Goal: Transaction & Acquisition: Purchase product/service

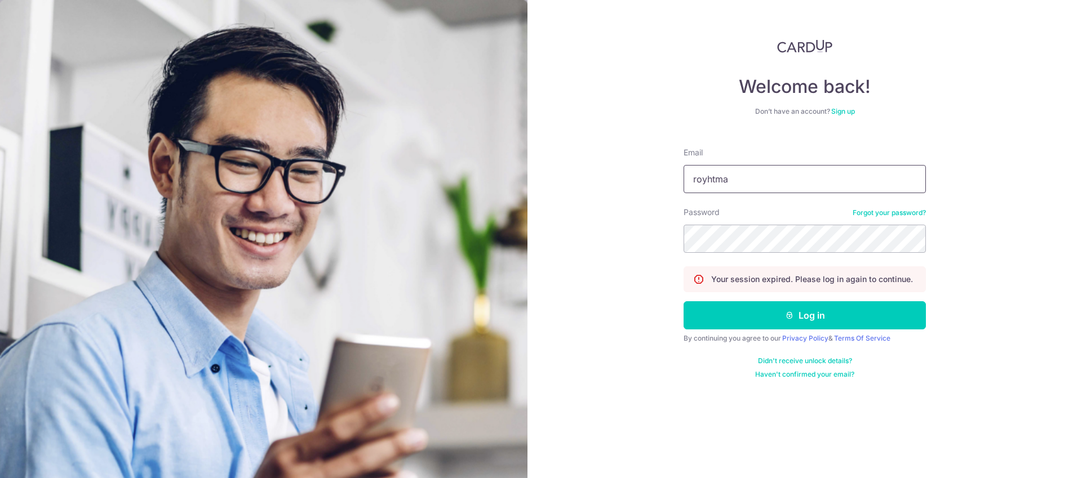
type input "[EMAIL_ADDRESS][DOMAIN_NAME]"
click at [683, 301] on button "Log in" at bounding box center [804, 315] width 242 height 28
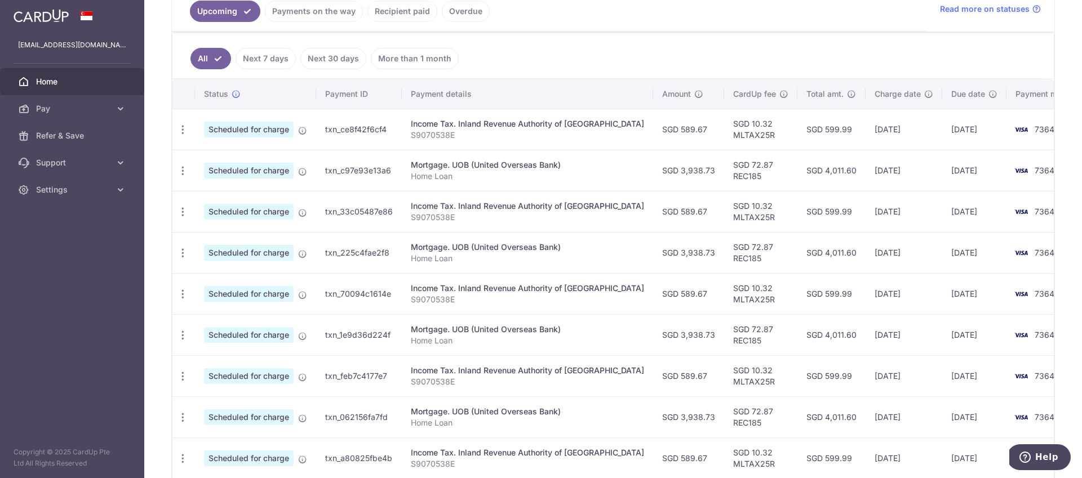
scroll to position [150, 0]
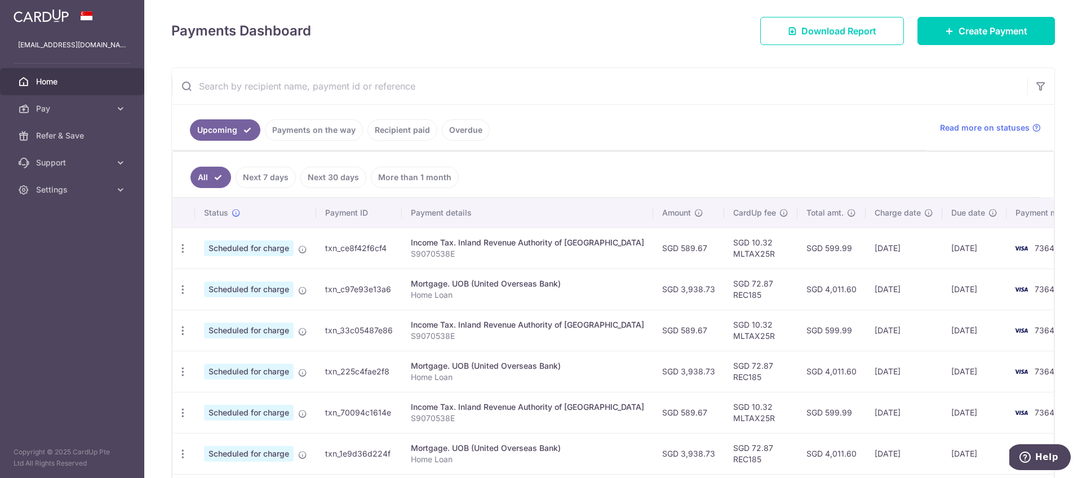
click at [394, 127] on link "Recipient paid" at bounding box center [402, 129] width 70 height 21
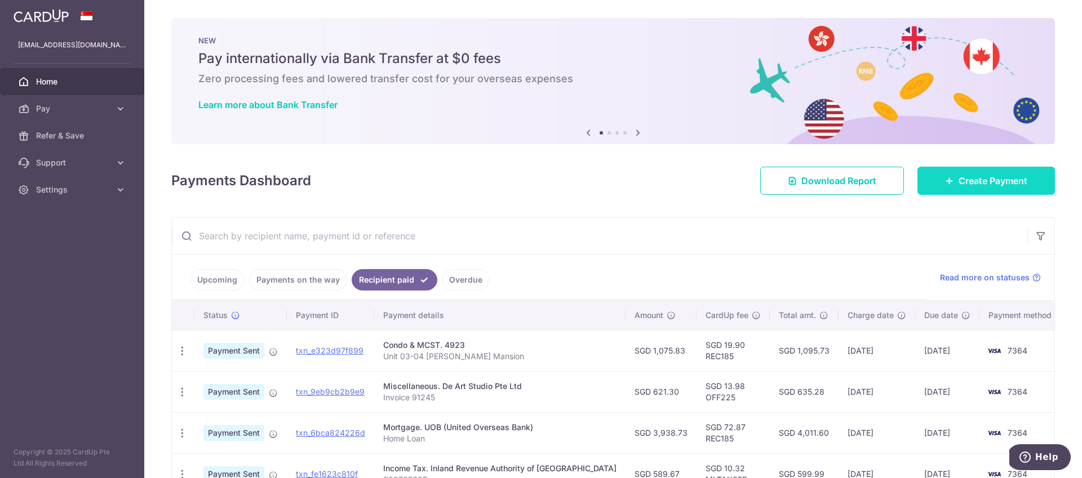
click at [985, 184] on span "Create Payment" at bounding box center [992, 181] width 69 height 14
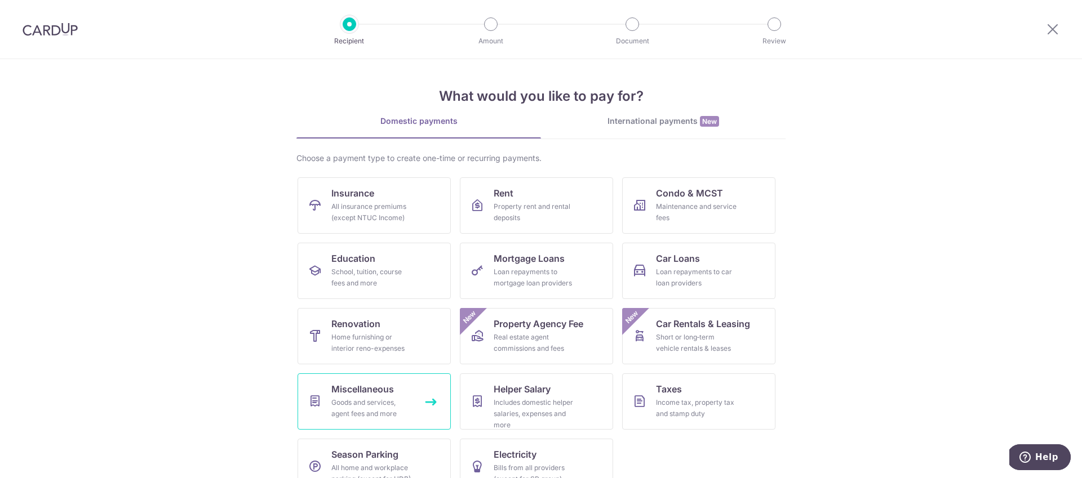
click at [394, 388] on link "Miscellaneous Goods and services, agent fees and more" at bounding box center [373, 402] width 153 height 56
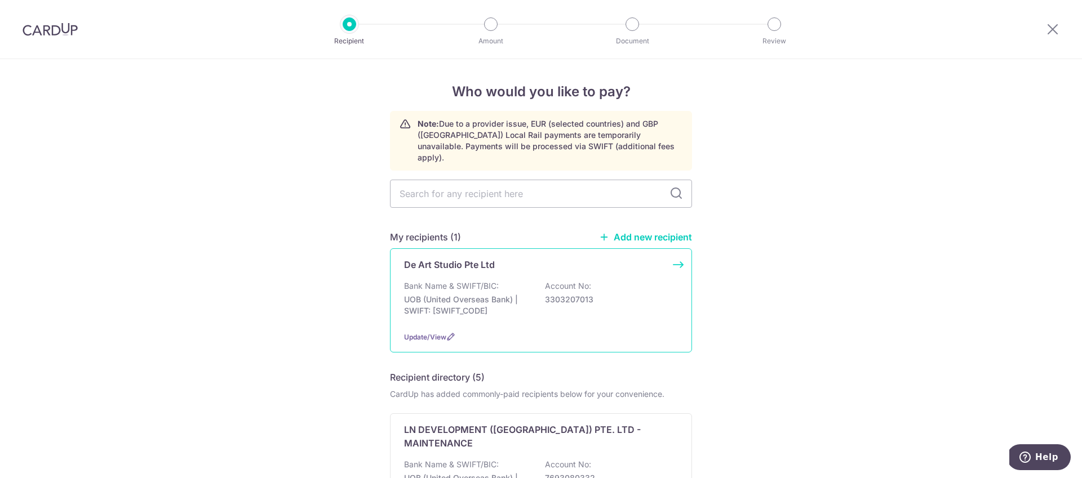
click at [515, 264] on div "De Art Studio Pte Ltd Bank Name & SWIFT/BIC: UOB (United Overseas Bank) | SWIFT…" at bounding box center [541, 300] width 302 height 104
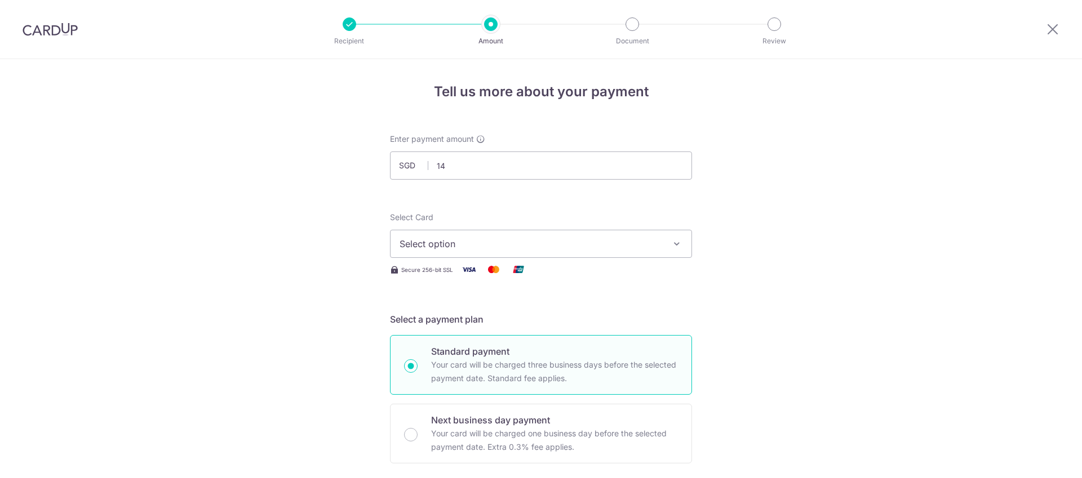
type input "140"
type input "140.00"
click at [472, 240] on span "Select option" at bounding box center [530, 244] width 263 height 14
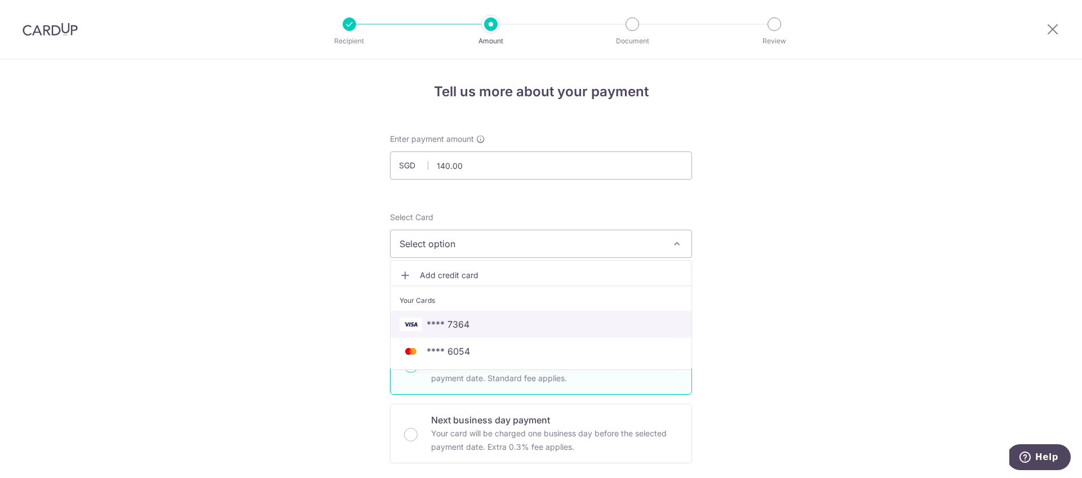
click at [464, 320] on span "**** 7364" at bounding box center [447, 325] width 43 height 14
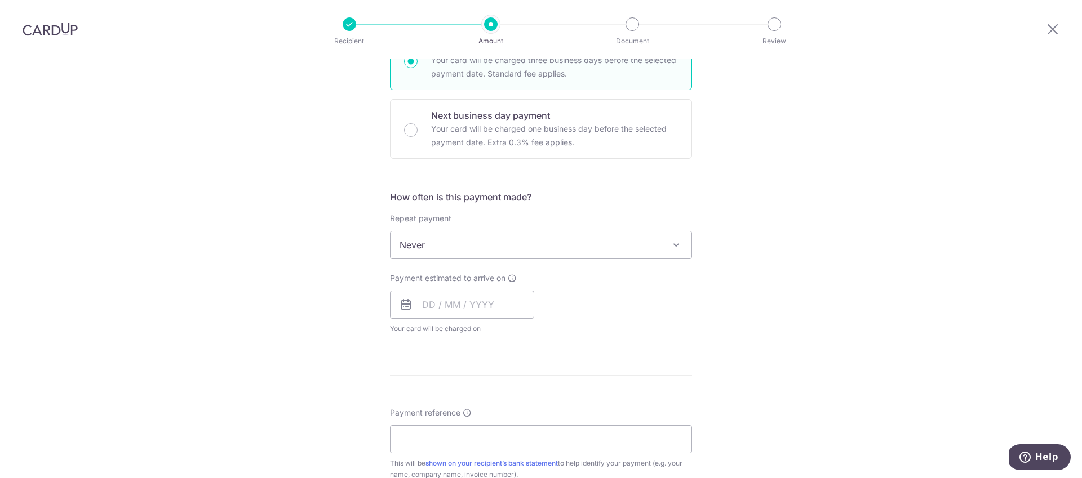
scroll to position [359, 0]
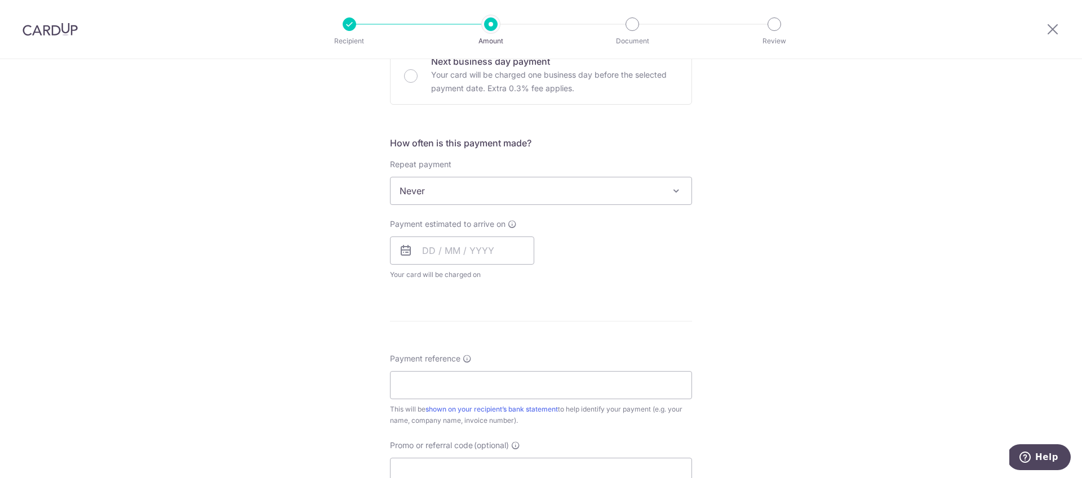
click at [452, 189] on span "Never" at bounding box center [540, 190] width 301 height 27
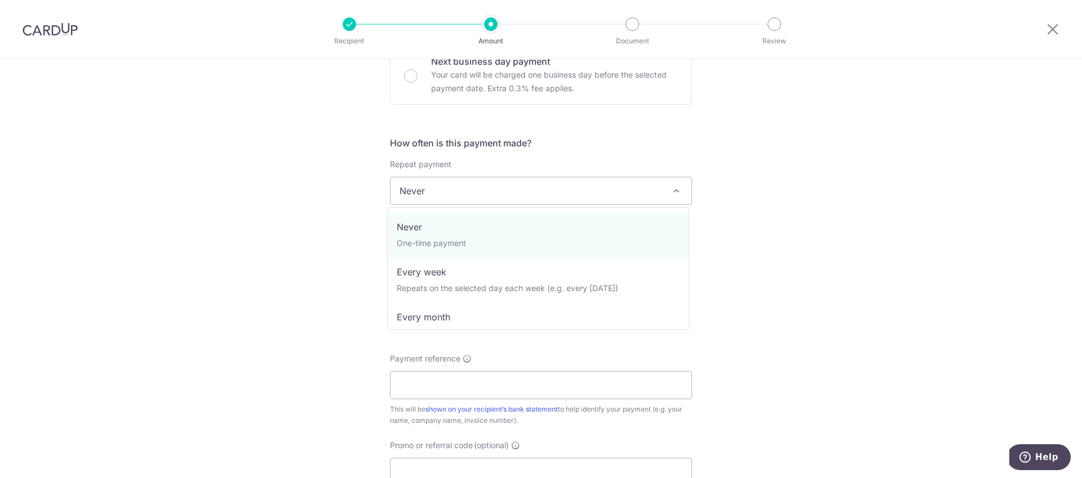
click at [448, 190] on span "Never" at bounding box center [540, 190] width 301 height 27
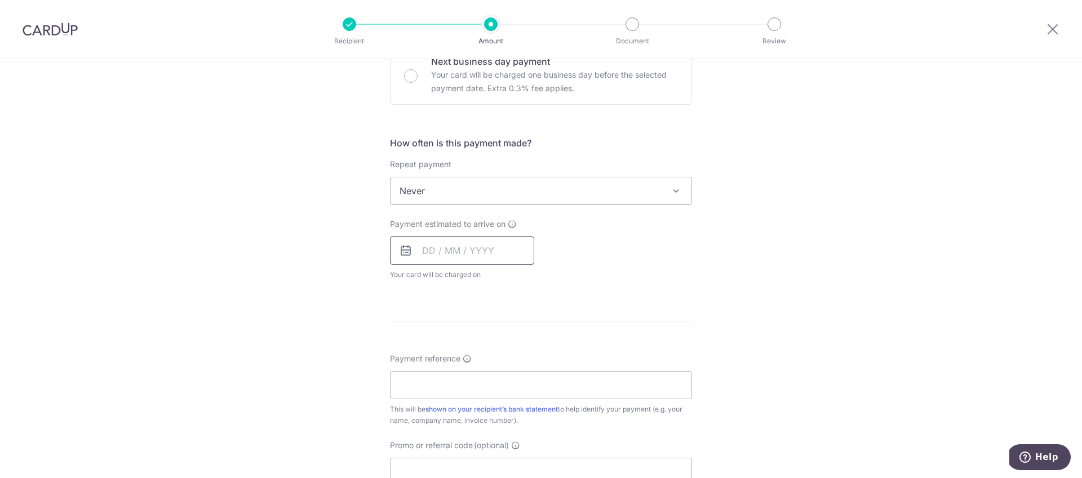
click at [430, 245] on input "text" at bounding box center [462, 251] width 144 height 28
click at [500, 377] on link "16" at bounding box center [503, 376] width 18 height 18
type input "[DATE]"
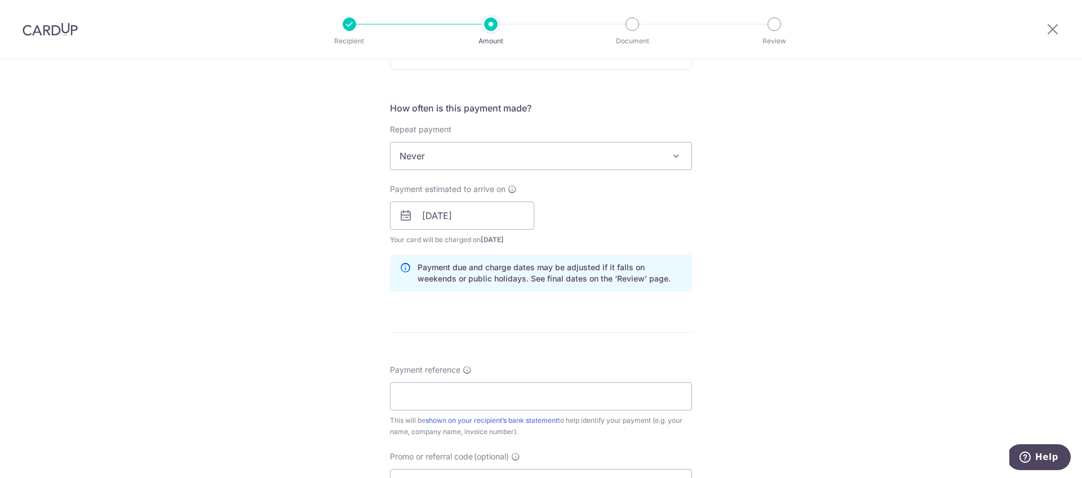
scroll to position [460, 0]
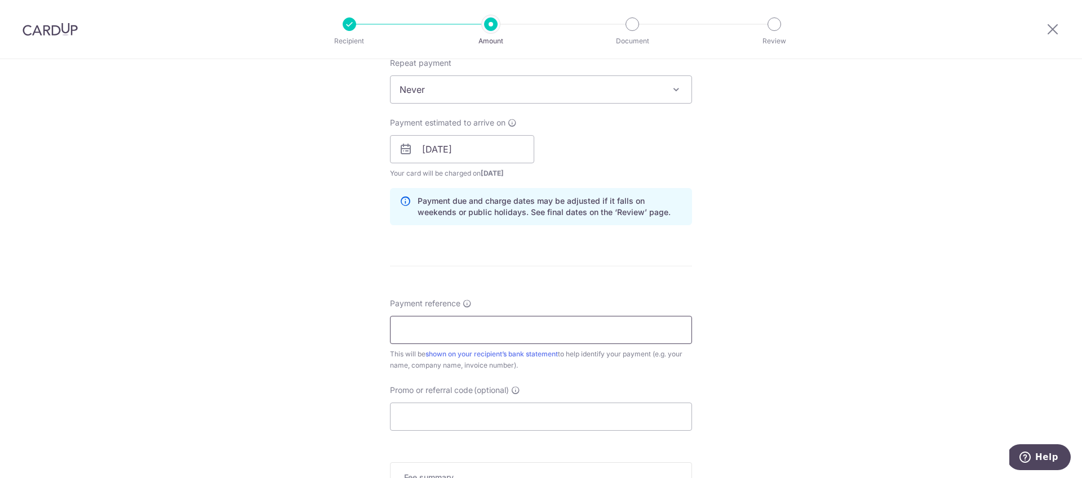
click at [480, 321] on input "Payment reference" at bounding box center [541, 330] width 302 height 28
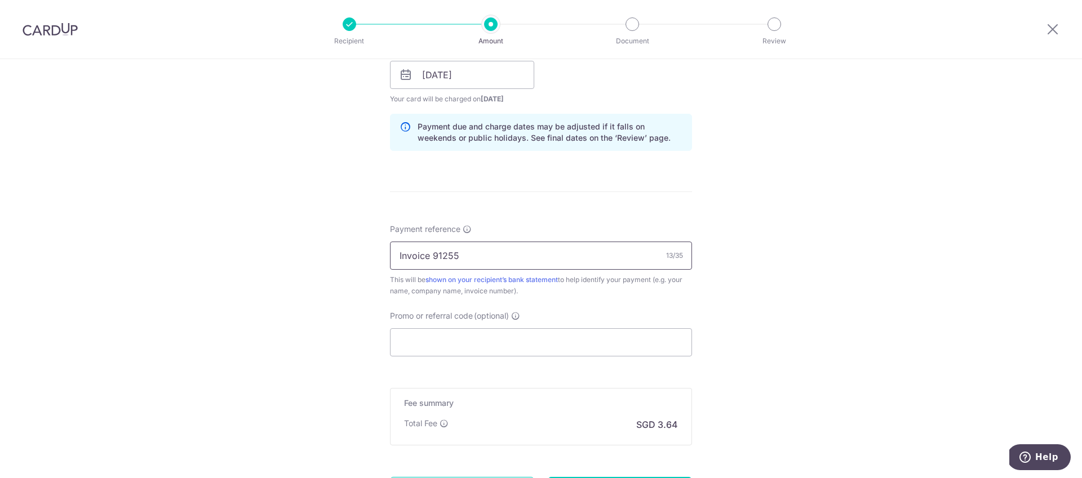
scroll to position [537, 0]
type input "Invoice 91255"
click at [488, 334] on input "Promo or referral code (optional)" at bounding box center [541, 340] width 302 height 28
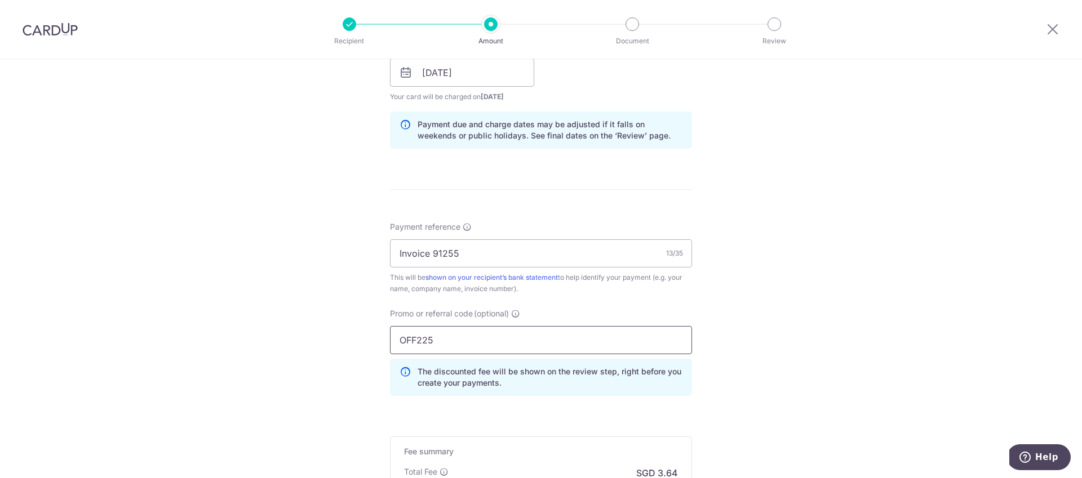
type input "OFF225"
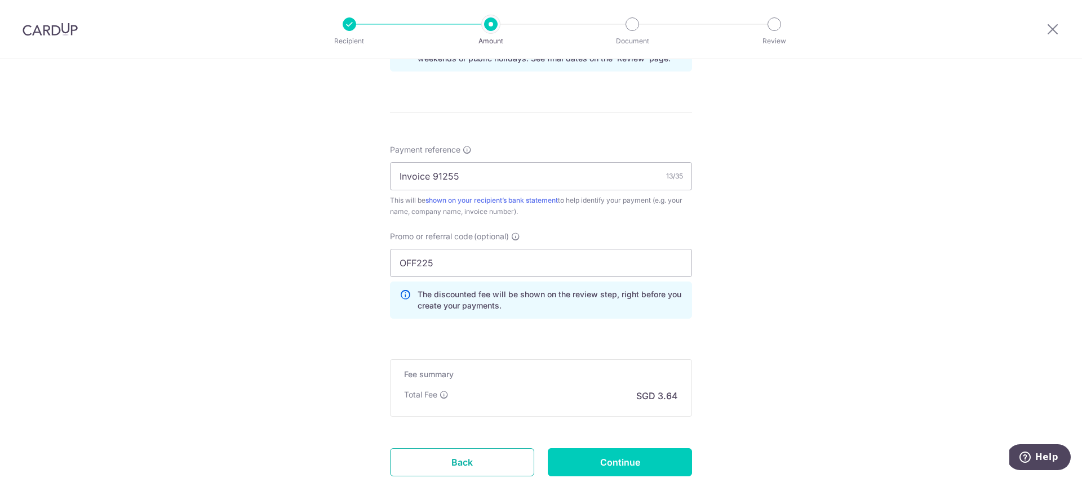
scroll to position [697, 0]
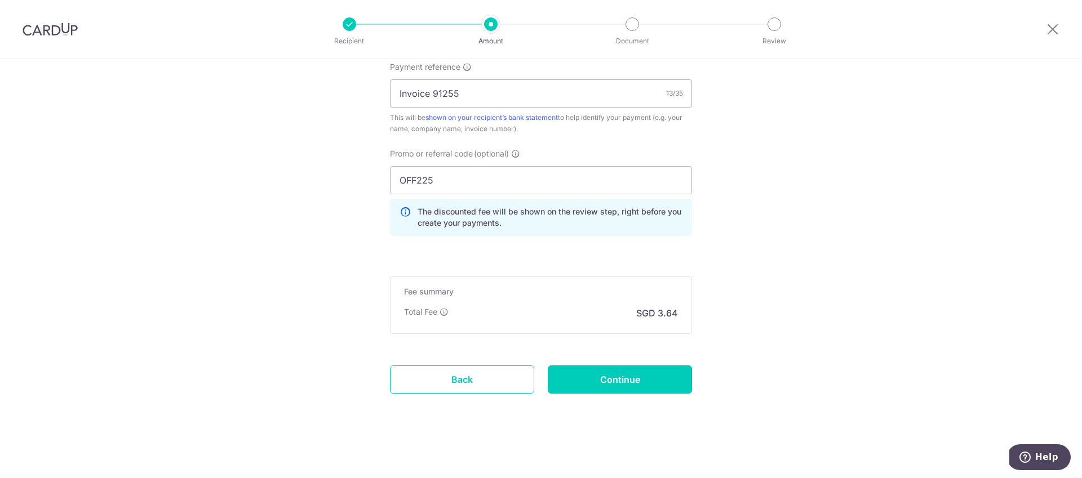
click at [601, 381] on input "Continue" at bounding box center [620, 380] width 144 height 28
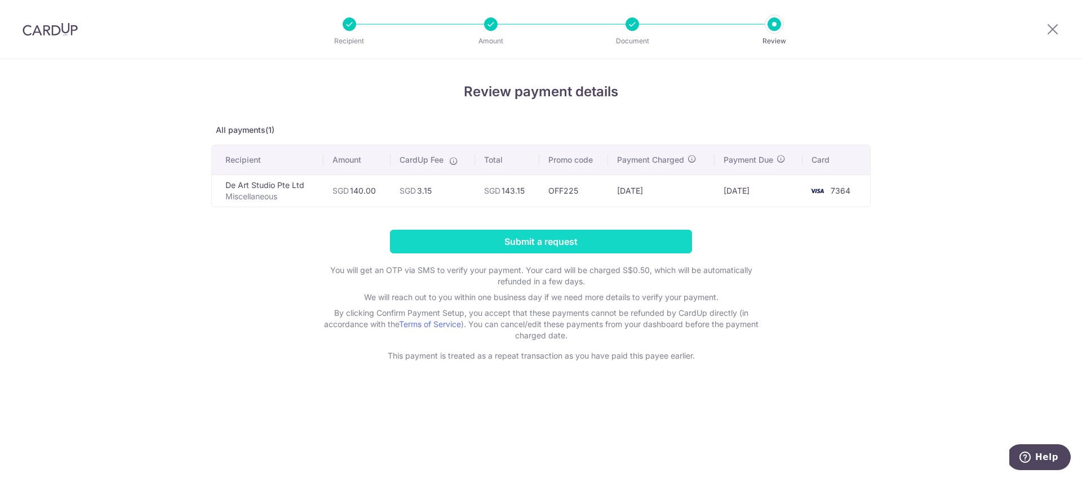
click at [559, 242] on input "Submit a request" at bounding box center [541, 242] width 302 height 24
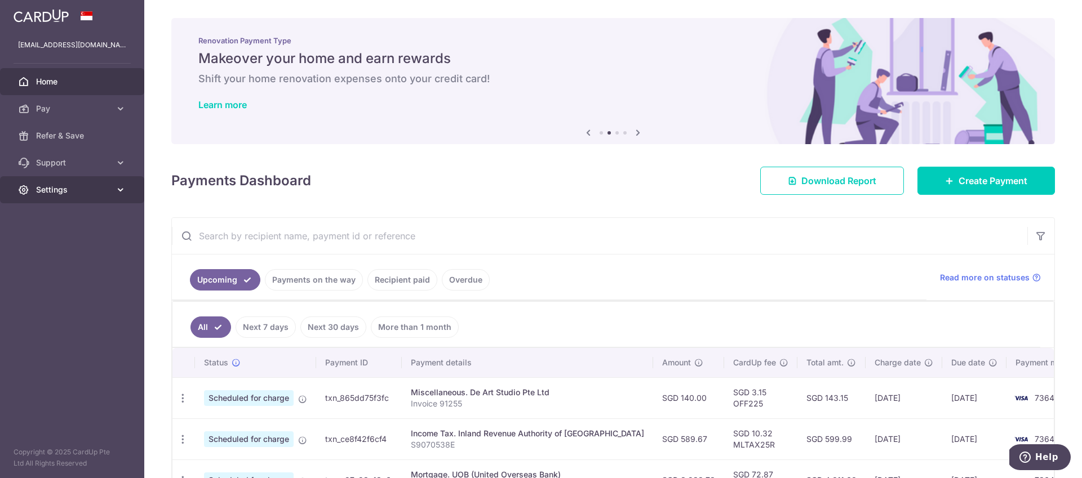
click at [92, 193] on span "Settings" at bounding box center [73, 189] width 74 height 11
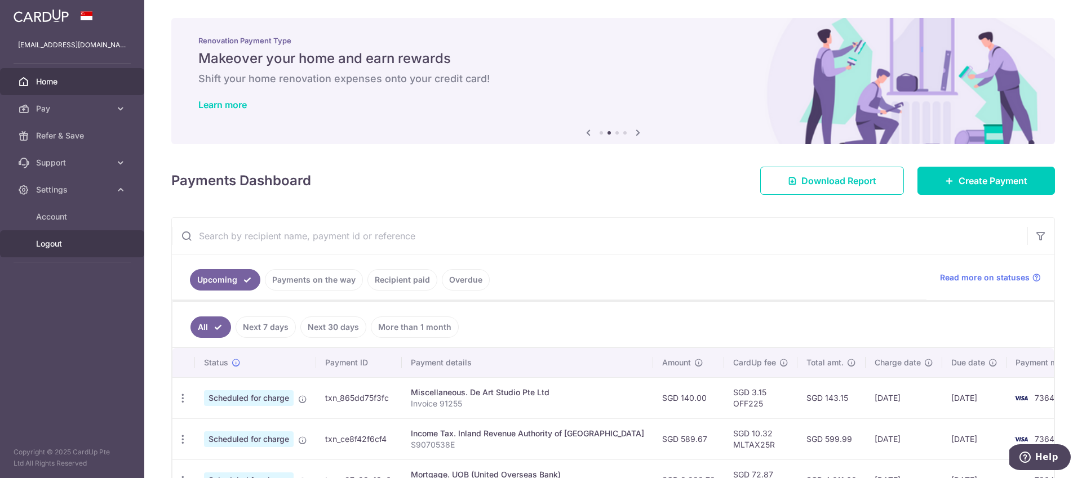
drag, startPoint x: 46, startPoint y: 254, endPoint x: 98, endPoint y: 245, distance: 52.6
click at [46, 254] on link "Logout" at bounding box center [72, 243] width 144 height 27
